Goal: Information Seeking & Learning: Learn about a topic

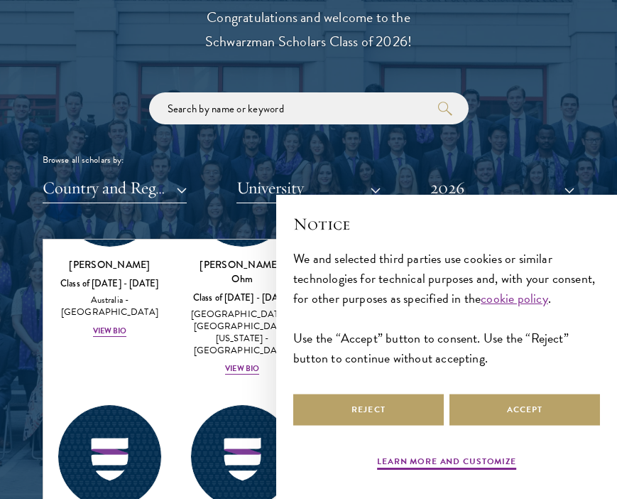
scroll to position [2008, 0]
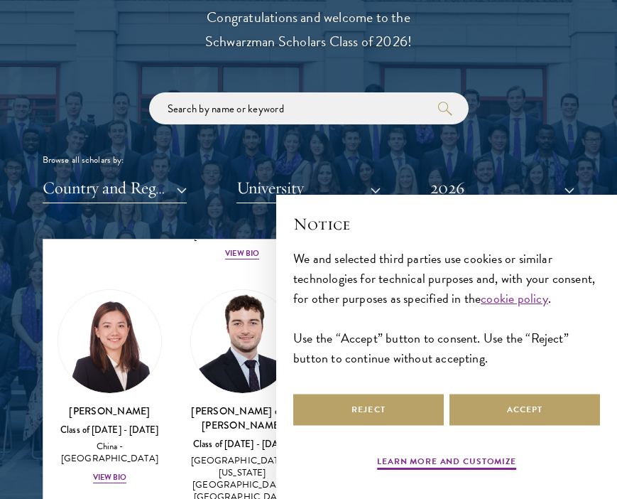
click at [538, 387] on div "Notice We and selected third parties use cookies or similar technologies for te…" at bounding box center [446, 302] width 307 height 180
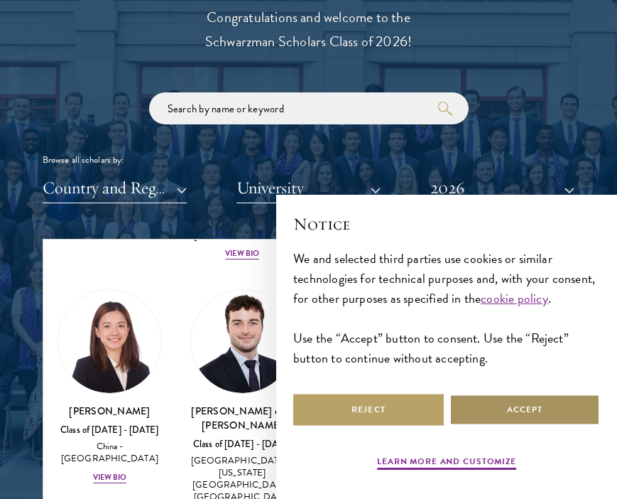
click at [540, 401] on button "Accept" at bounding box center [525, 409] width 151 height 32
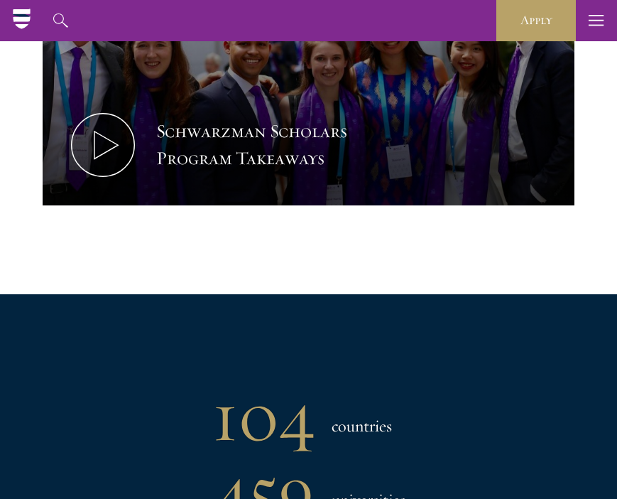
scroll to position [0, 0]
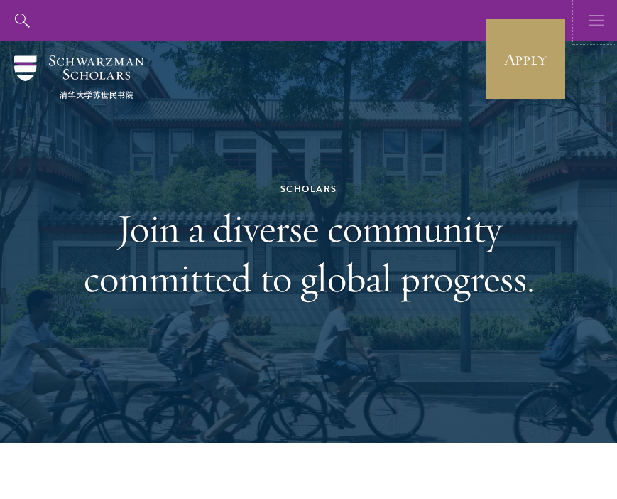
click at [599, 21] on icon "button" at bounding box center [597, 20] width 16 height 41
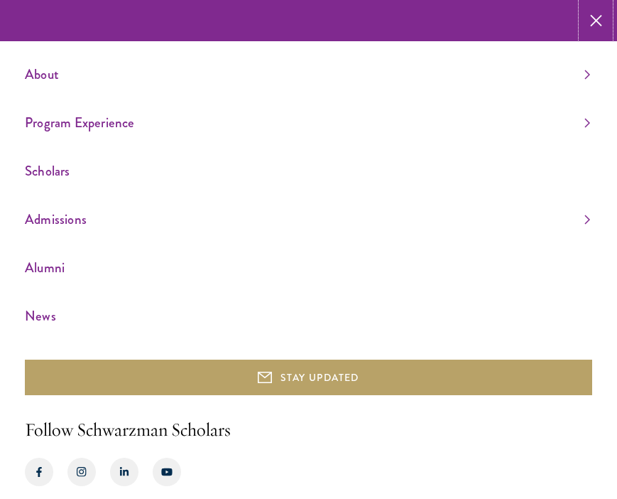
click at [599, 21] on icon "button" at bounding box center [596, 20] width 12 height 41
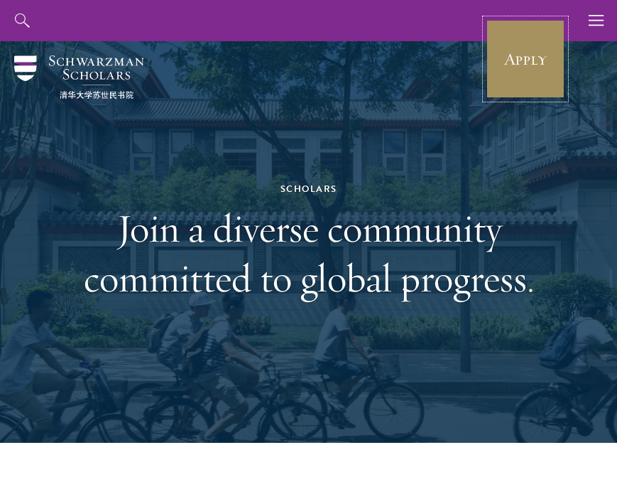
click at [536, 91] on link "Apply" at bounding box center [526, 59] width 80 height 80
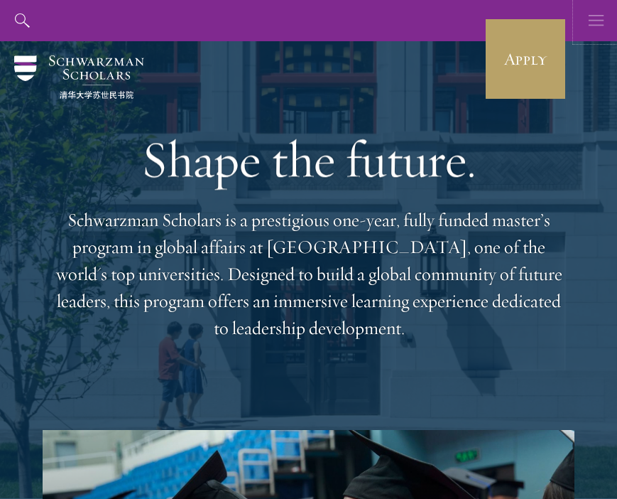
click at [596, 10] on icon "button" at bounding box center [597, 20] width 16 height 41
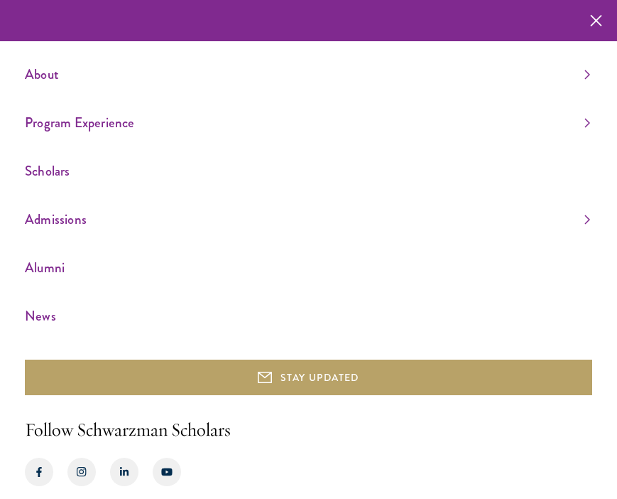
click at [216, 140] on ul "About Overview Leadership Donors Program Experience Overview Curriculum Student…" at bounding box center [308, 194] width 567 height 265
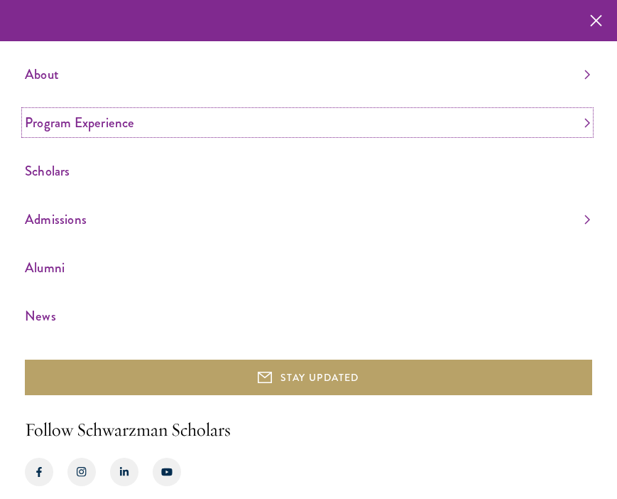
click at [202, 117] on link "Program Experience" at bounding box center [307, 122] width 565 height 23
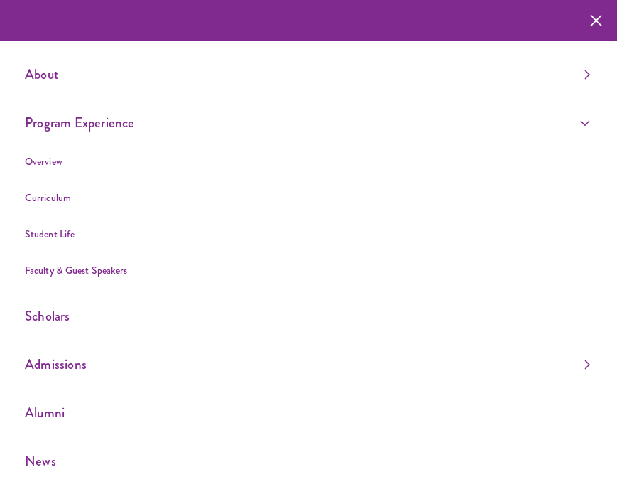
click at [200, 86] on ul "About Overview Leadership Donors Program Experience Overview Curriculum Student…" at bounding box center [308, 267] width 567 height 410
click at [179, 94] on ul "About Overview Leadership Donors Program Experience Overview Curriculum Student…" at bounding box center [308, 267] width 567 height 410
click at [179, 72] on link "About" at bounding box center [307, 73] width 565 height 23
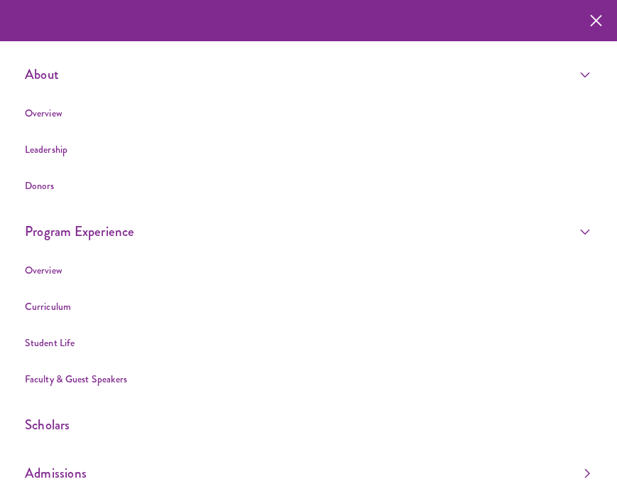
click at [116, 105] on li "Overview" at bounding box center [307, 113] width 565 height 18
click at [70, 111] on li "Overview" at bounding box center [307, 113] width 565 height 18
click at [51, 111] on link "Overview" at bounding box center [44, 113] width 38 height 14
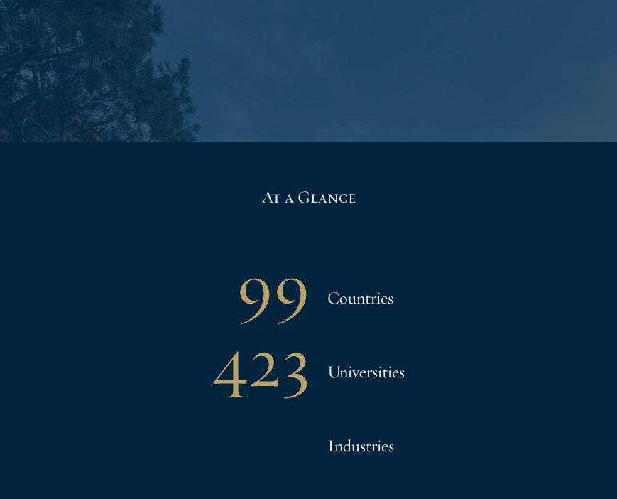
scroll to position [2821, 0]
